Goal: Information Seeking & Learning: Learn about a topic

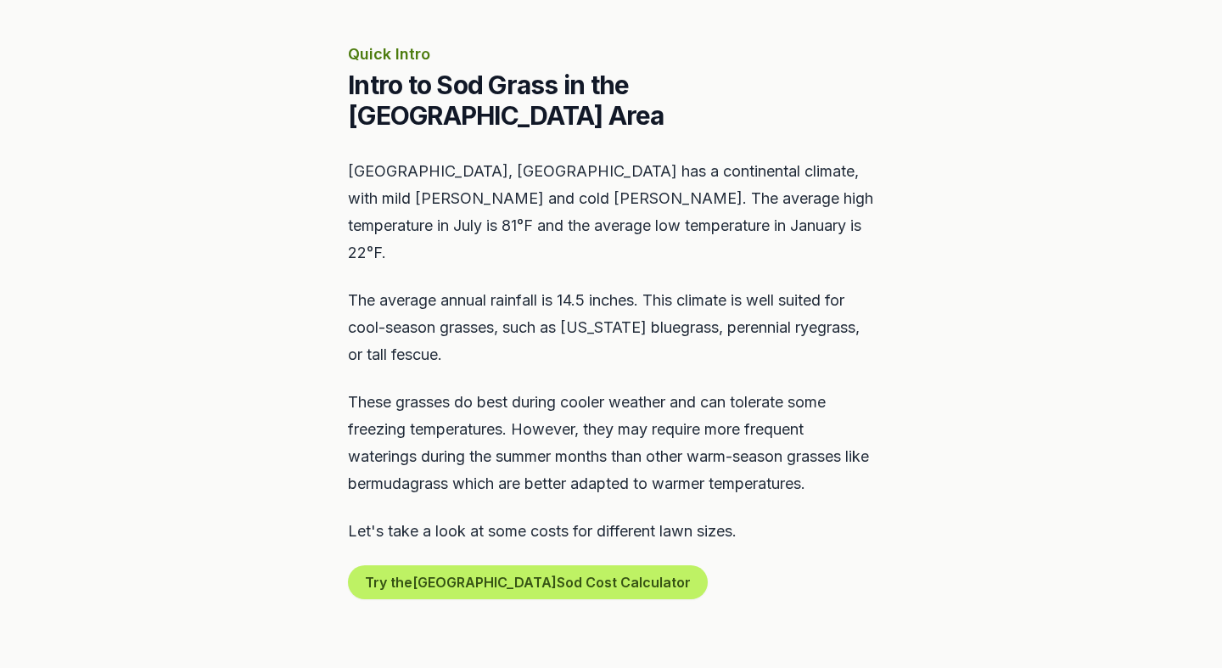
scroll to position [746, 0]
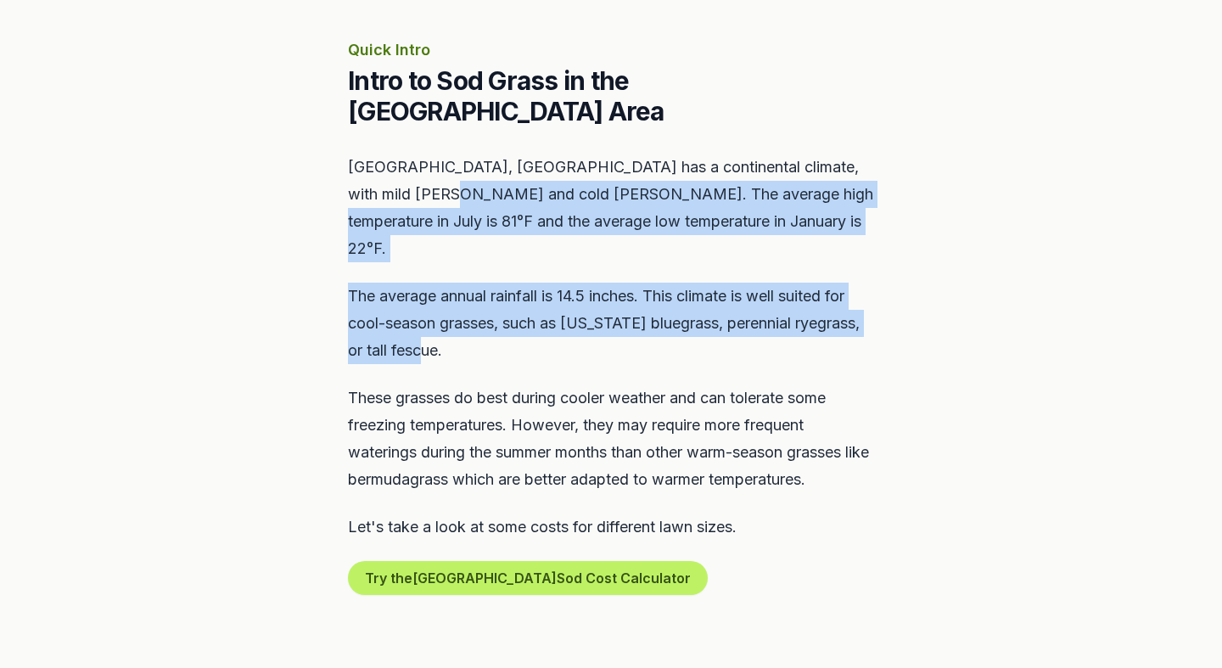
drag, startPoint x: 436, startPoint y: 145, endPoint x: 433, endPoint y: 290, distance: 145.1
click at [433, 290] on div "[GEOGRAPHIC_DATA], [GEOGRAPHIC_DATA] has a continental climate, with mild [PERS…" at bounding box center [611, 374] width 526 height 441
click at [433, 290] on p "The average annual rainfall is 14.5 inches. This climate is well suited for coo…" at bounding box center [611, 322] width 526 height 81
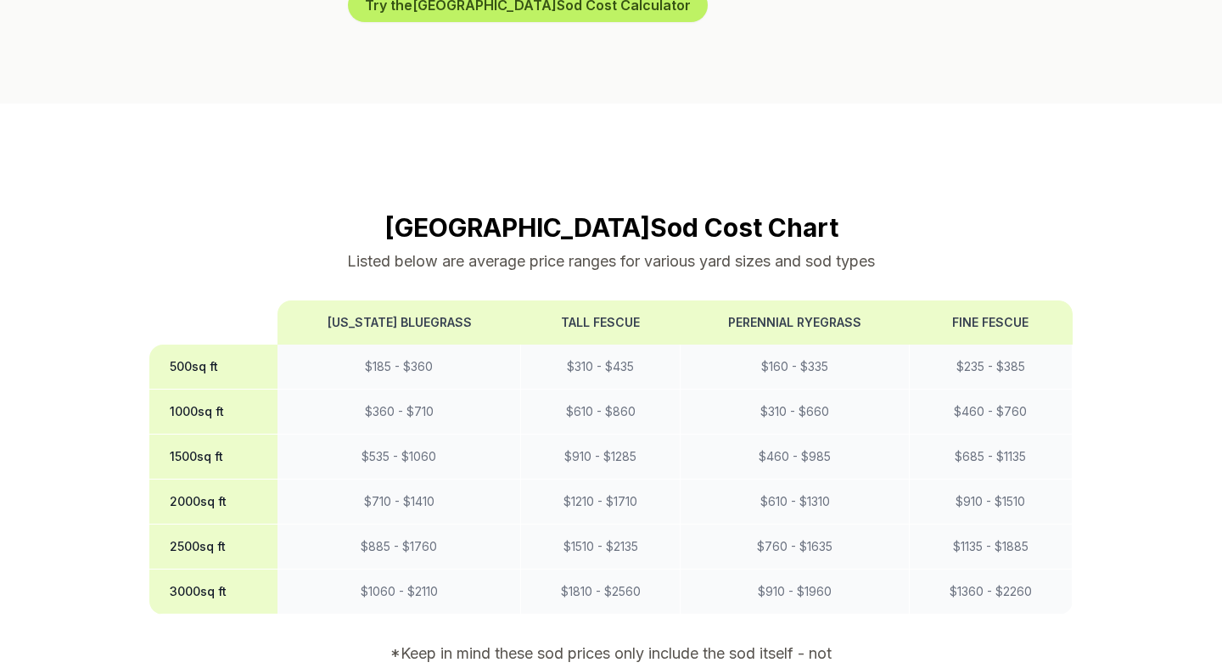
scroll to position [1329, 0]
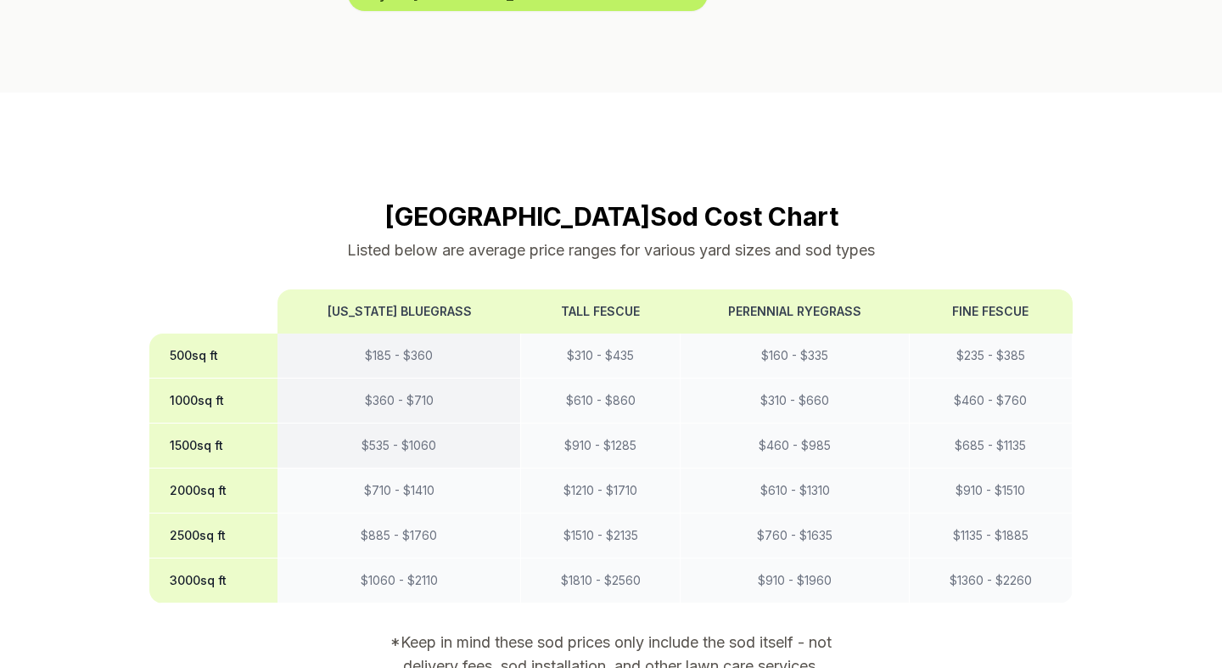
click at [378, 423] on td "$ 535 - $ 1060" at bounding box center [398, 445] width 243 height 45
click at [411, 423] on td "$ 535 - $ 1060" at bounding box center [398, 445] width 243 height 45
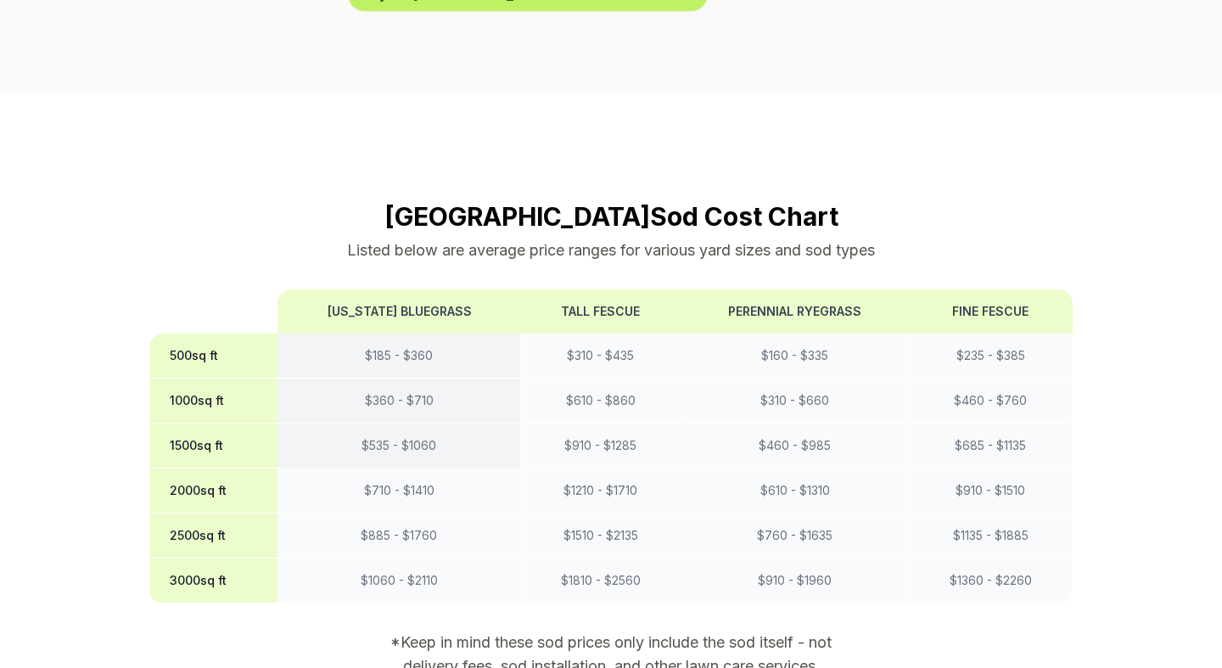
click at [411, 423] on td "$ 535 - $ 1060" at bounding box center [398, 445] width 243 height 45
click at [420, 423] on td "$ 535 - $ 1060" at bounding box center [398, 445] width 243 height 45
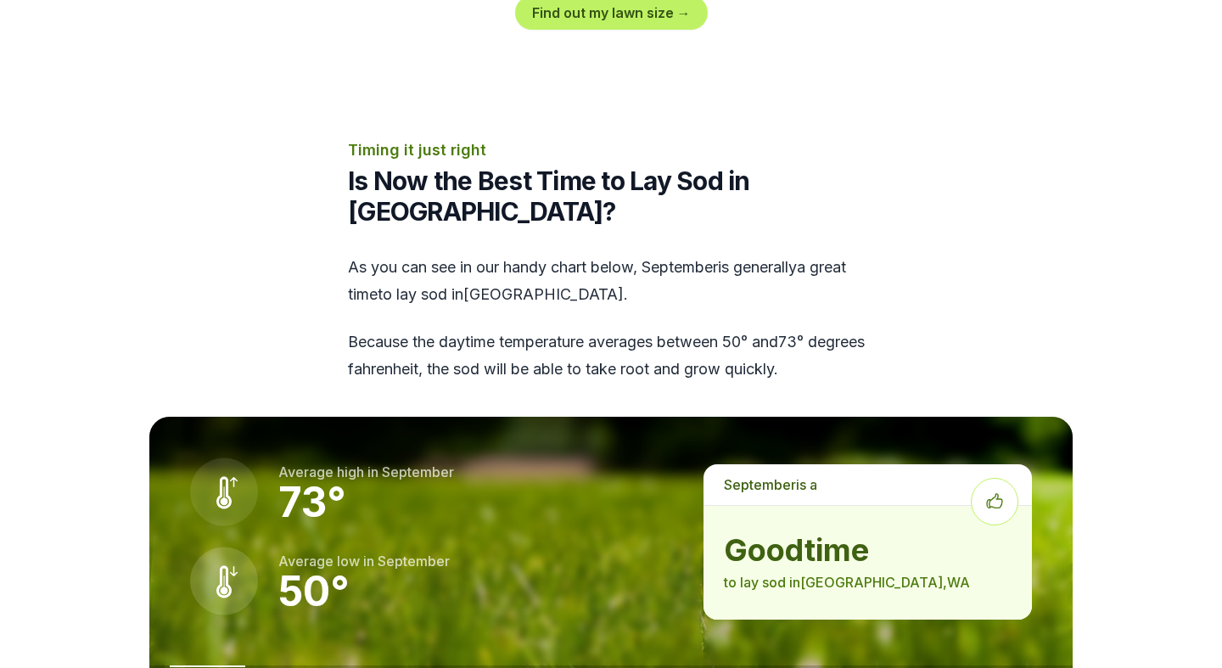
scroll to position [2039, 0]
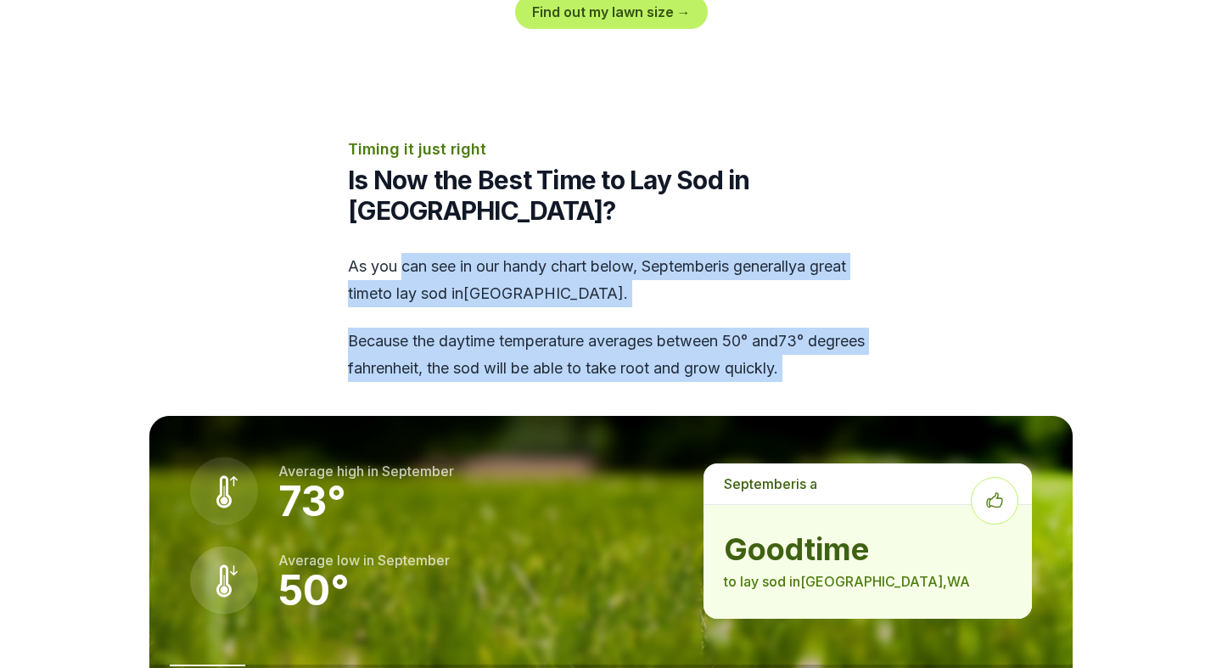
drag, startPoint x: 405, startPoint y: 167, endPoint x: 391, endPoint y: 305, distance: 138.1
click at [391, 305] on section "Timing it just right Is Now the Best Time to Lay Sod in [GEOGRAPHIC_DATA]? As y…" at bounding box center [610, 462] width 977 height 651
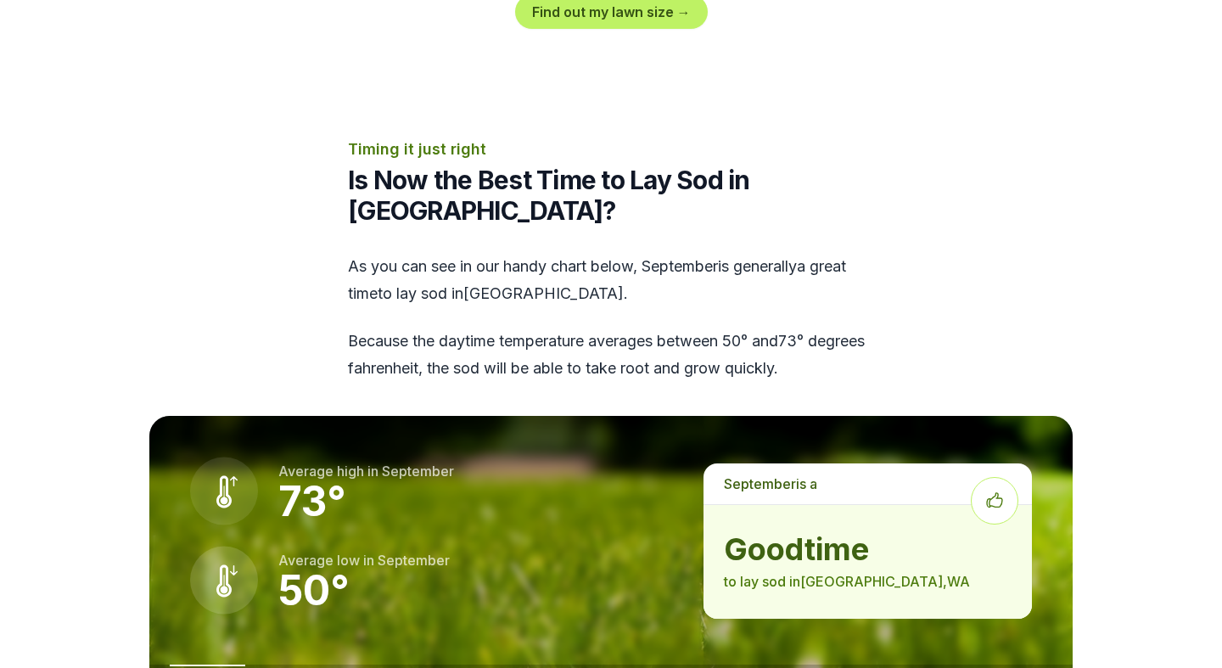
click at [386, 327] on p "Because the daytime temperature averages between 50 ° and 73 ° degrees fahrenhe…" at bounding box center [611, 354] width 526 height 54
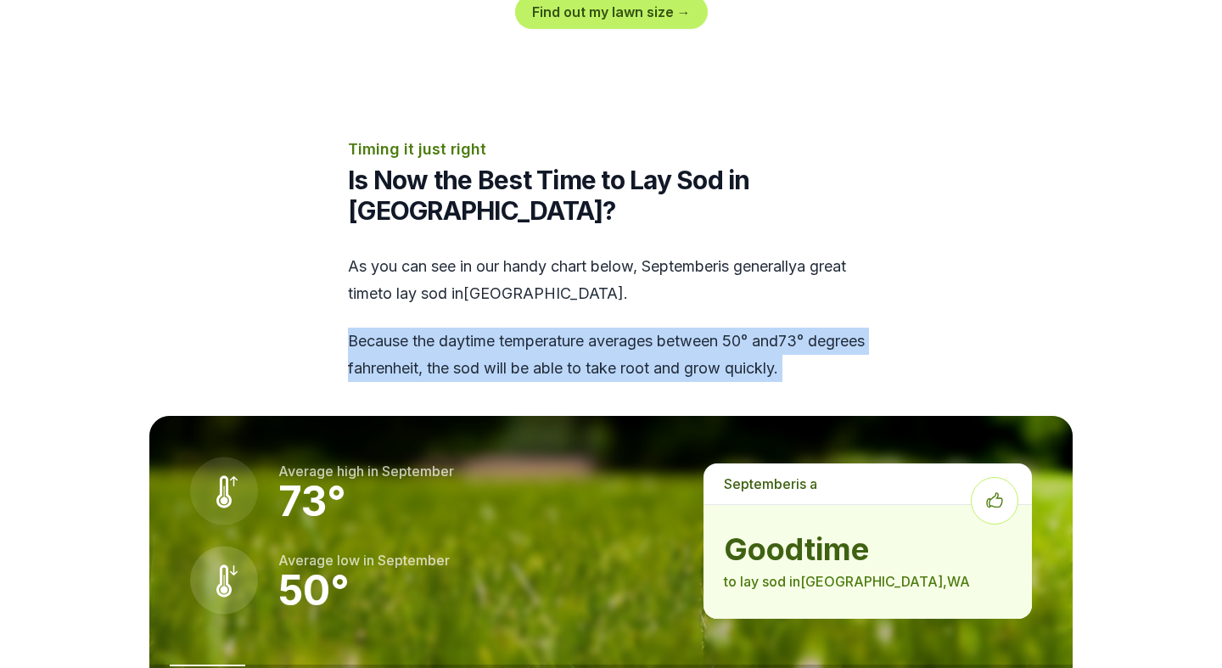
click at [386, 327] on p "Because the daytime temperature averages between 50 ° and 73 ° degrees fahrenhe…" at bounding box center [611, 354] width 526 height 54
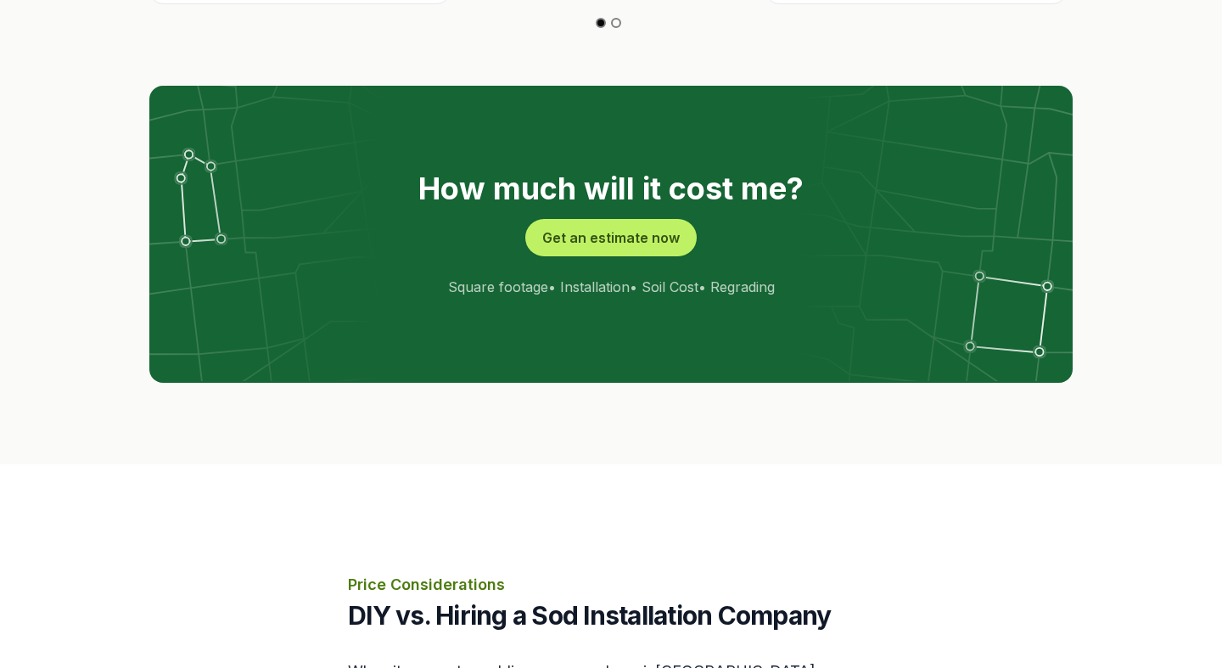
scroll to position [3393, 0]
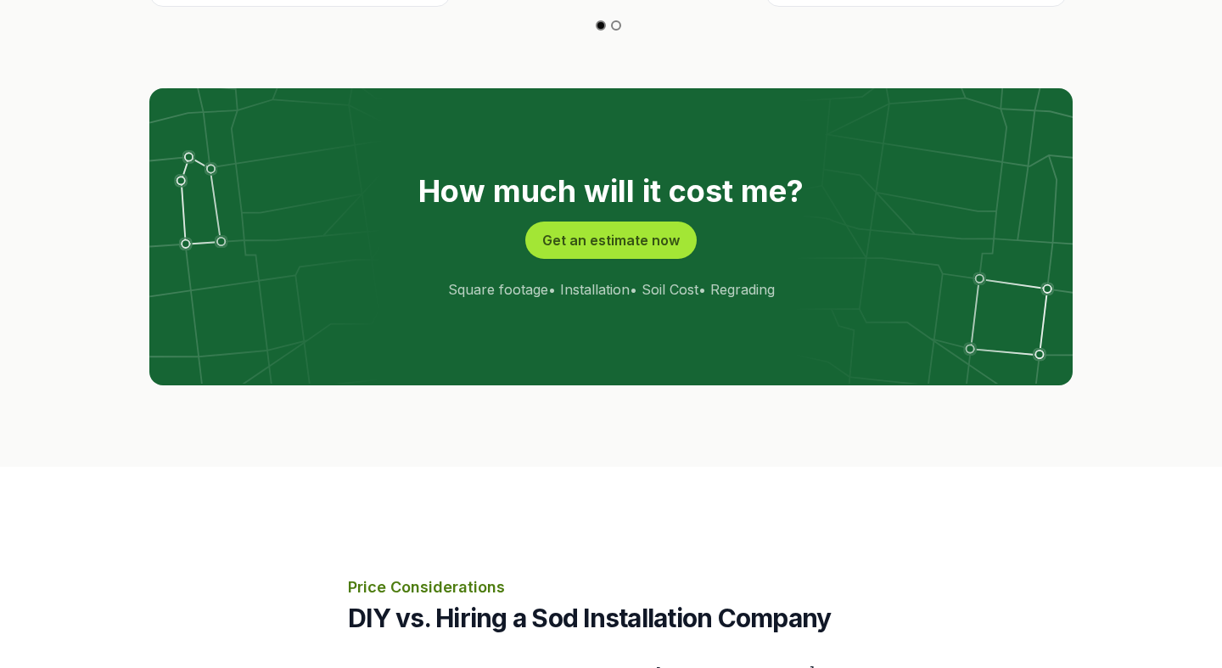
click at [618, 221] on button "Get an estimate now" at bounding box center [610, 239] width 171 height 37
